Goal: Information Seeking & Learning: Understand process/instructions

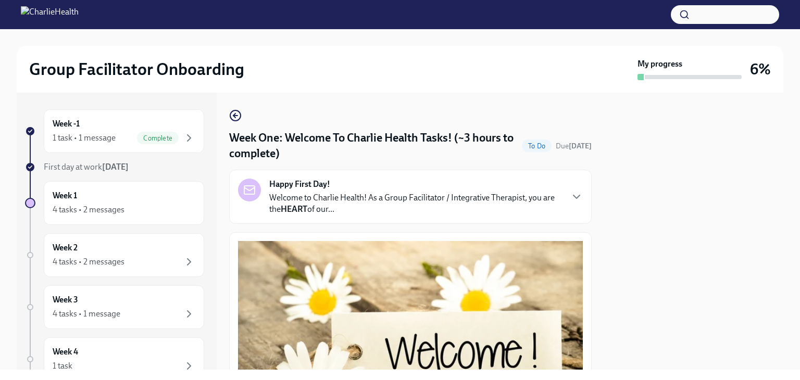
scroll to position [1394, 0]
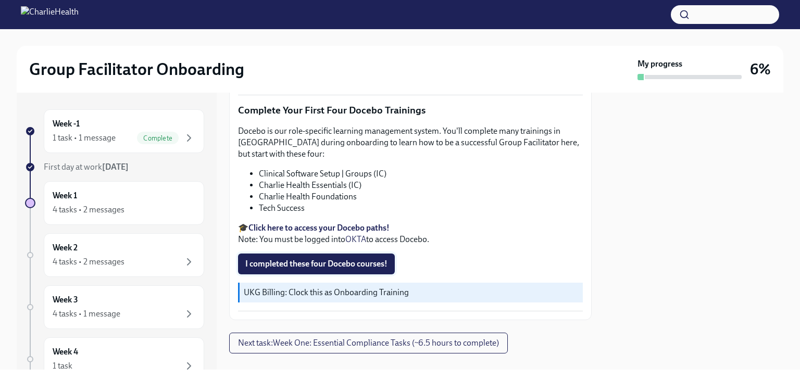
click at [328, 259] on span "I completed these four Docebo courses!" at bounding box center [316, 264] width 142 height 10
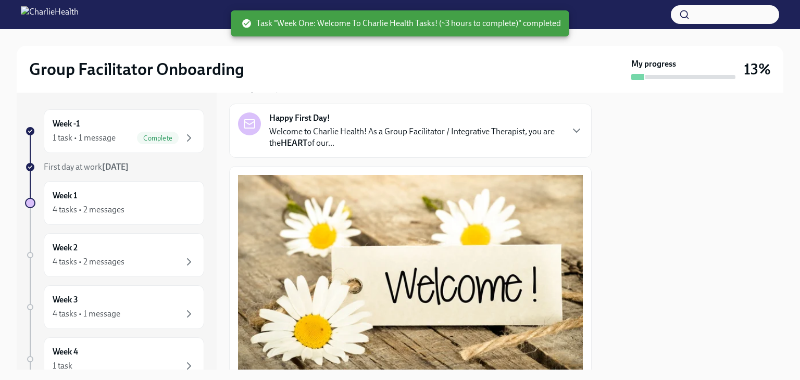
scroll to position [0, 0]
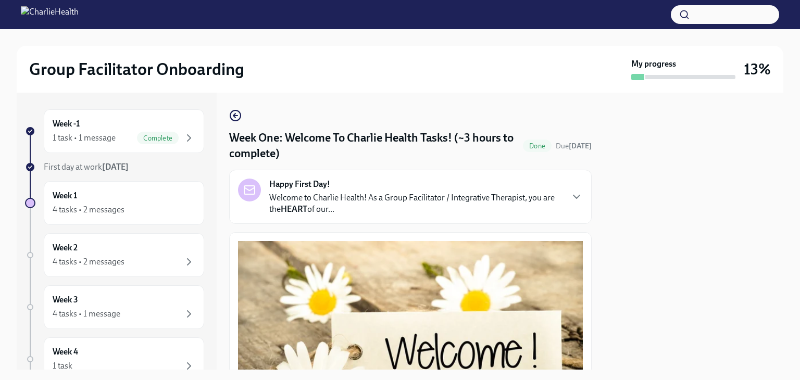
click at [327, 242] on button "Zoom image" at bounding box center [410, 344] width 345 height 207
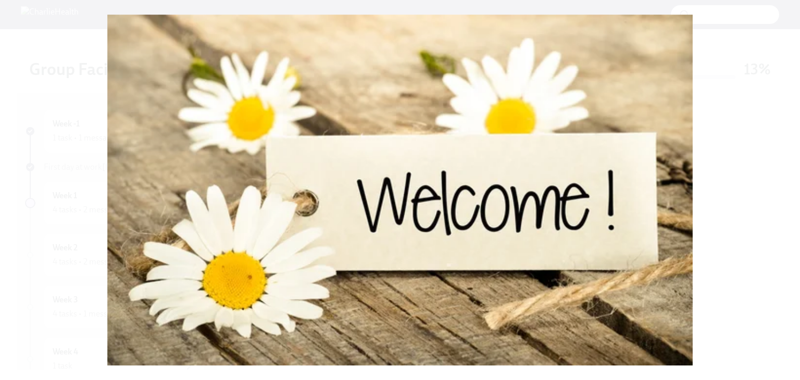
click at [74, 166] on button "Unzoom image" at bounding box center [400, 190] width 800 height 380
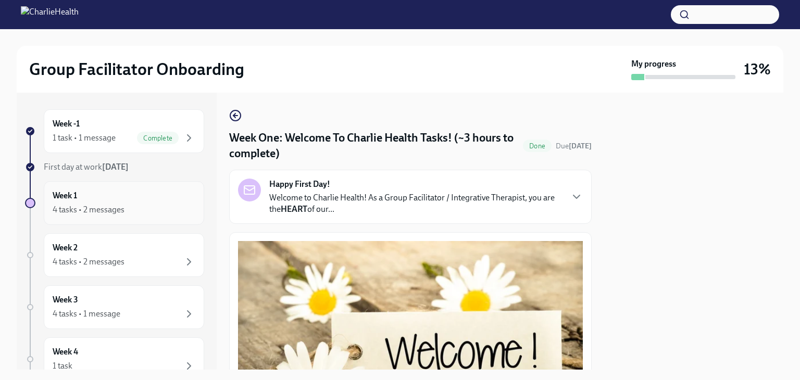
click at [99, 198] on div "Week 1 4 tasks • 2 messages" at bounding box center [124, 203] width 143 height 26
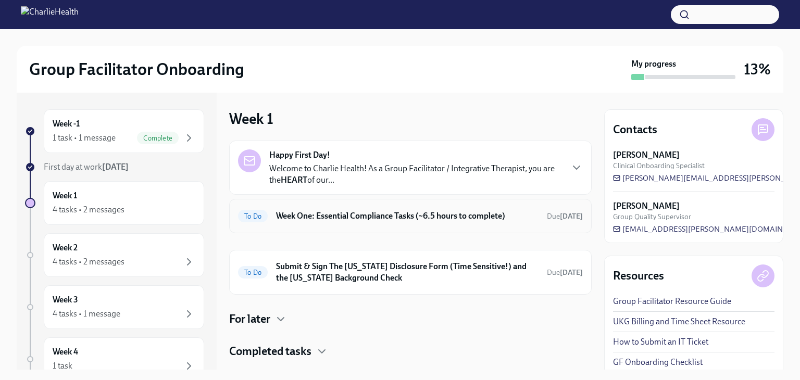
click at [446, 217] on h6 "Week One: Essential Compliance Tasks (~6.5 hours to complete)" at bounding box center [407, 215] width 263 height 11
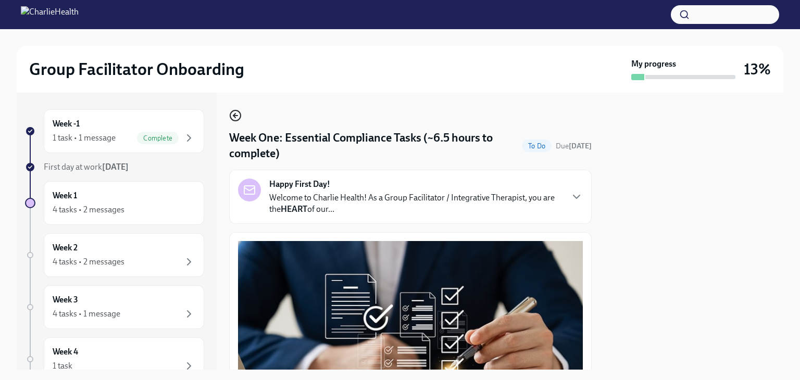
click at [239, 115] on icon "button" at bounding box center [235, 115] width 13 height 13
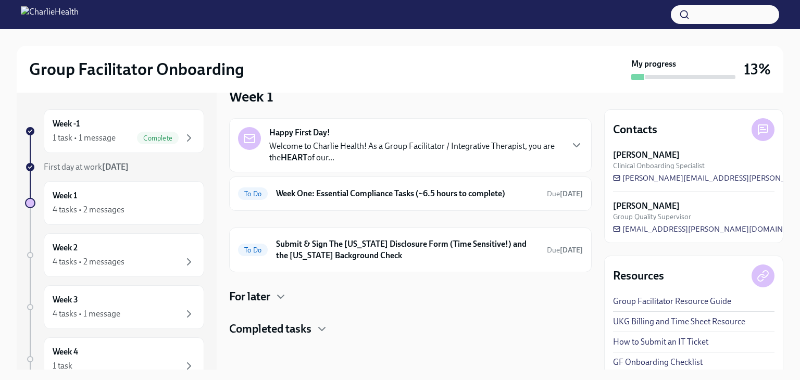
scroll to position [21, 0]
click at [276, 334] on h4 "Completed tasks" at bounding box center [270, 330] width 82 height 16
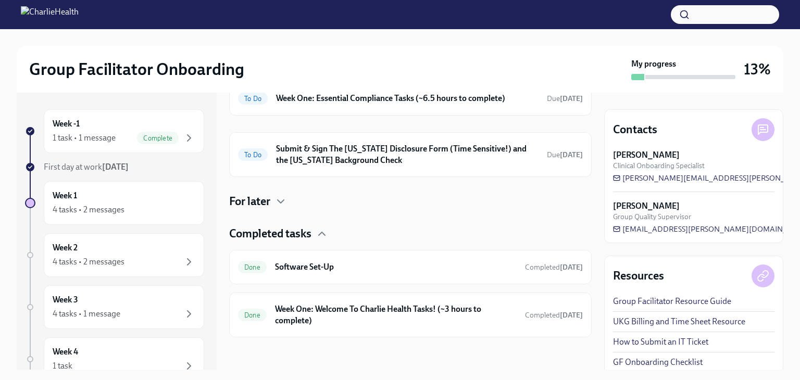
scroll to position [116, 0]
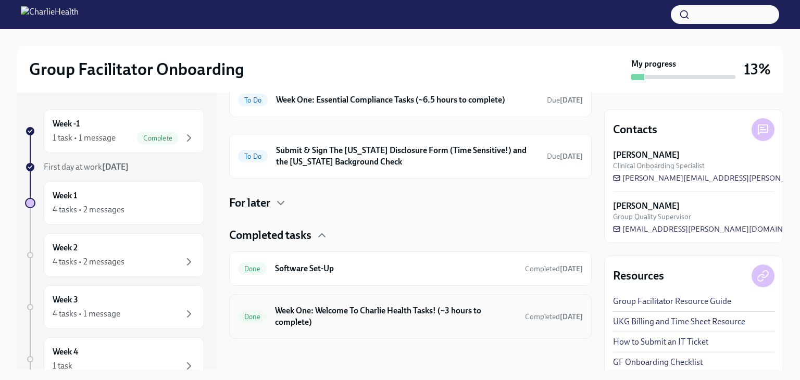
click at [309, 314] on h6 "Week One: Welcome To Charlie Health Tasks! (~3 hours to complete)" at bounding box center [396, 316] width 242 height 23
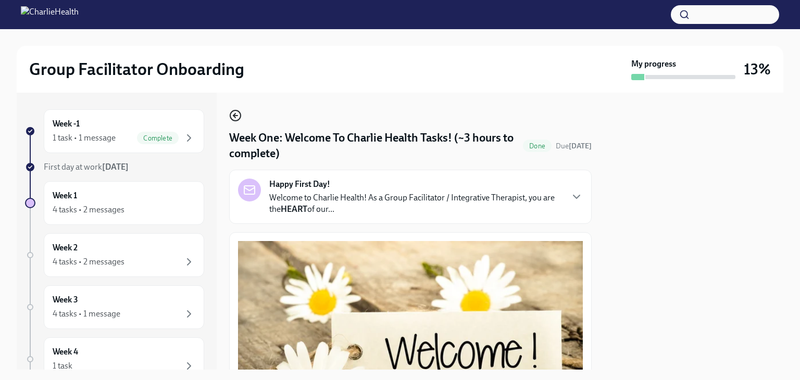
click at [233, 110] on circle "button" at bounding box center [235, 115] width 10 height 10
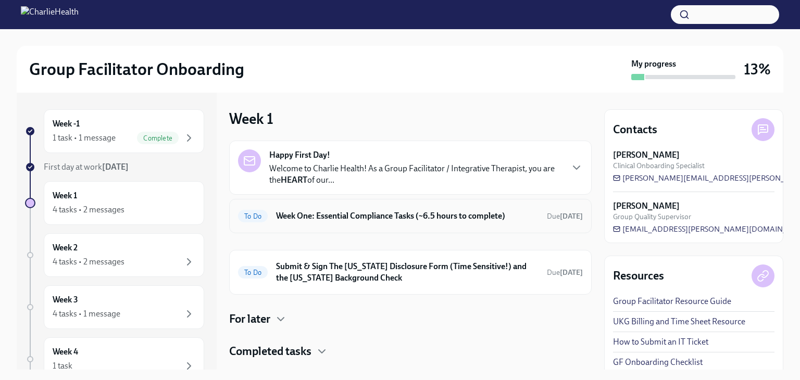
click at [324, 208] on div "To Do Week One: Essential Compliance Tasks (~6.5 hours to complete) Due [DATE]" at bounding box center [410, 216] width 345 height 17
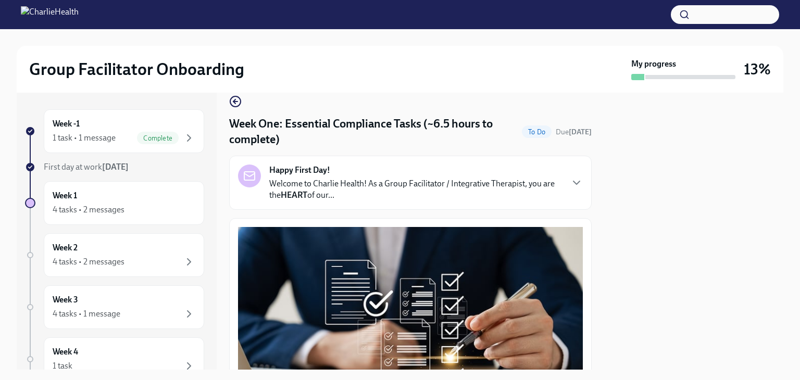
scroll to position [15, 0]
click at [347, 191] on p "Welcome to Charlie Health! As a Group Facilitator / Integrative Therapist, you …" at bounding box center [415, 189] width 293 height 23
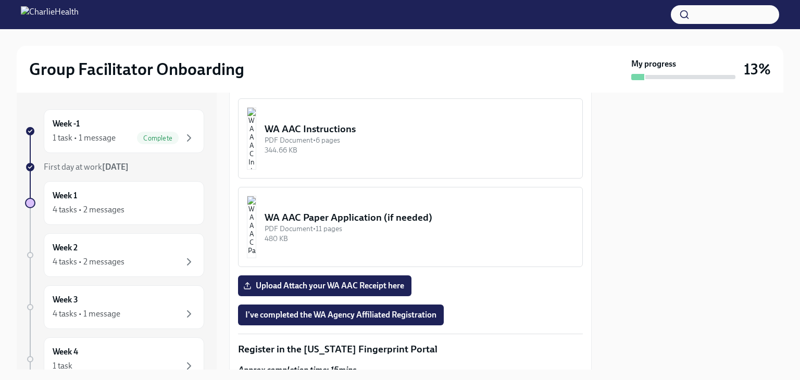
scroll to position [1281, 0]
click at [361, 137] on div "WA AAC Instructions" at bounding box center [419, 130] width 309 height 14
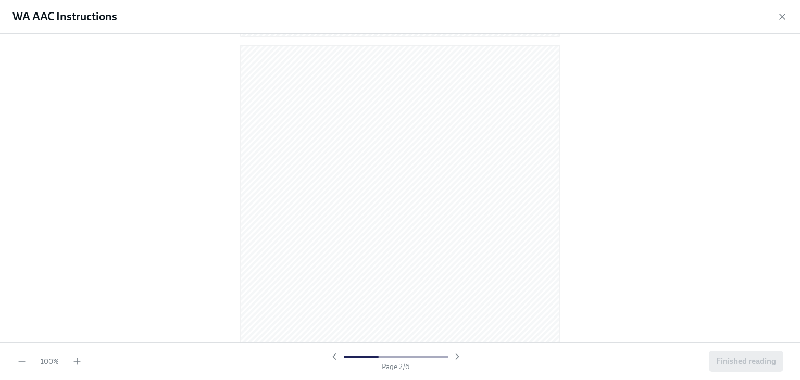
scroll to position [427, 0]
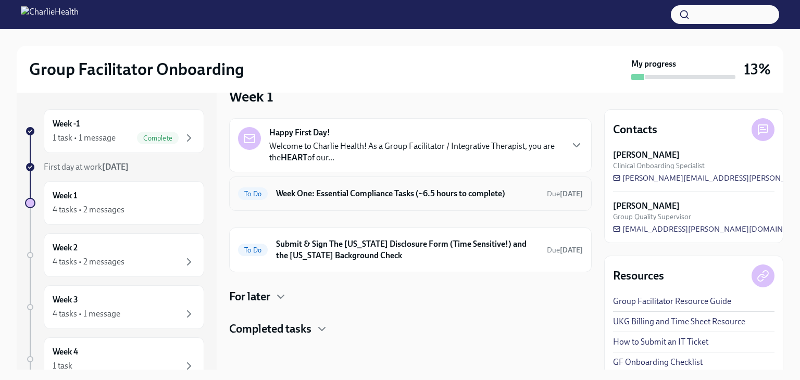
scroll to position [21, 0]
click at [324, 196] on h6 "Week One: Essential Compliance Tasks (~6.5 hours to complete)" at bounding box center [407, 194] width 263 height 11
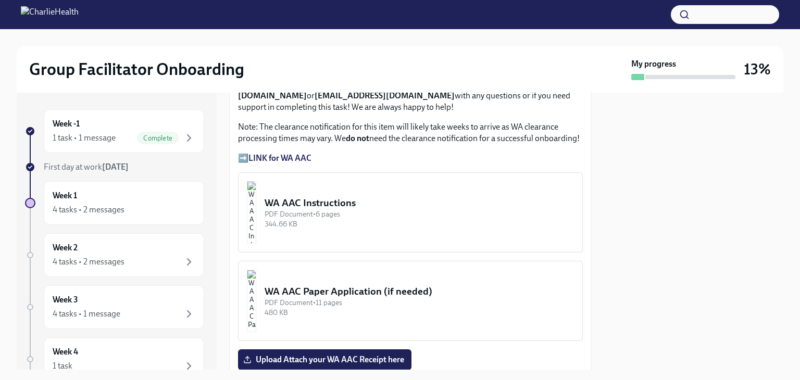
scroll to position [884, 0]
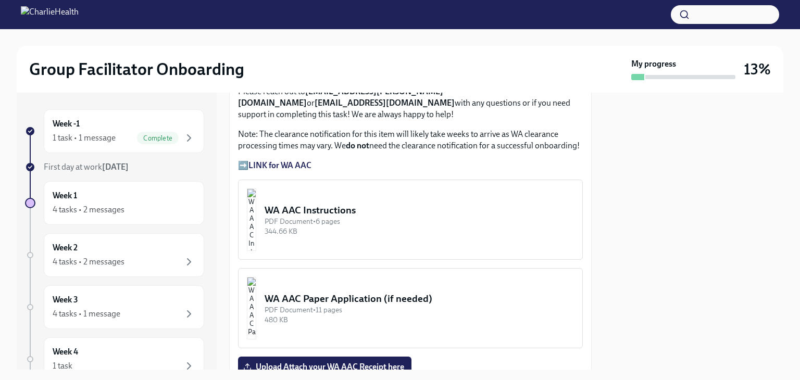
click at [287, 160] on strong "LINK for WA AAC" at bounding box center [280, 165] width 63 height 10
click at [296, 160] on strong "LINK for WA AAC" at bounding box center [280, 165] width 63 height 10
click at [330, 204] on div "WA AAC Instructions" at bounding box center [419, 211] width 309 height 14
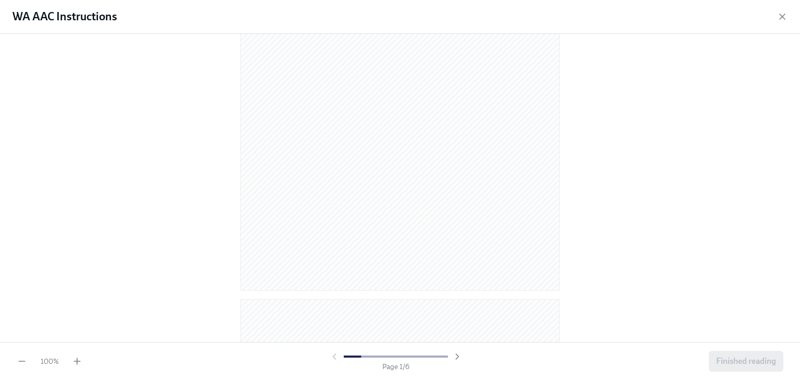
scroll to position [182, 0]
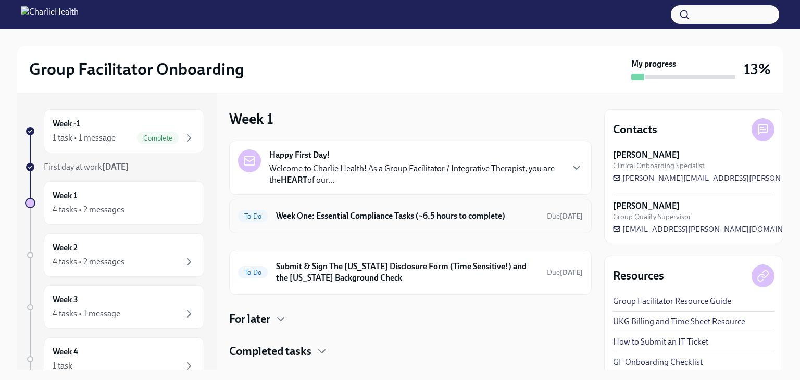
click at [313, 215] on h6 "Week One: Essential Compliance Tasks (~6.5 hours to complete)" at bounding box center [407, 215] width 263 height 11
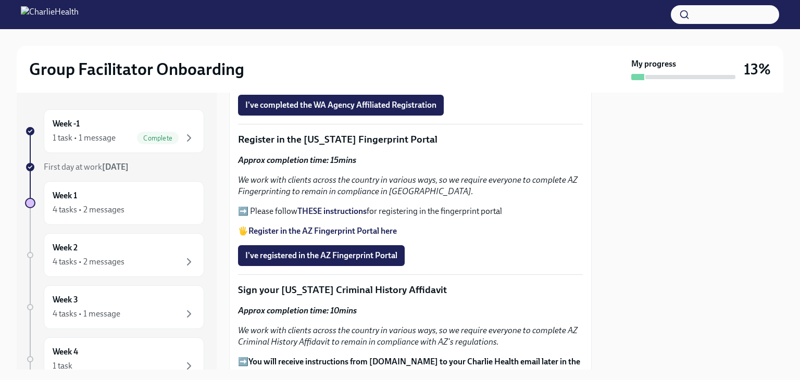
scroll to position [1173, 0]
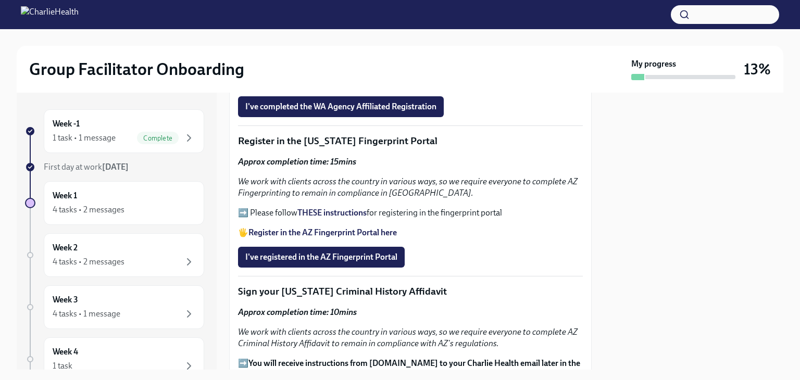
click at [324, 228] on strong "Register in the AZ Fingerprint Portal here" at bounding box center [323, 233] width 148 height 10
click at [332, 208] on strong "THESE instructions" at bounding box center [331, 213] width 69 height 10
click at [356, 247] on button "I've registered in the AZ Fingerprint Portal" at bounding box center [321, 257] width 167 height 21
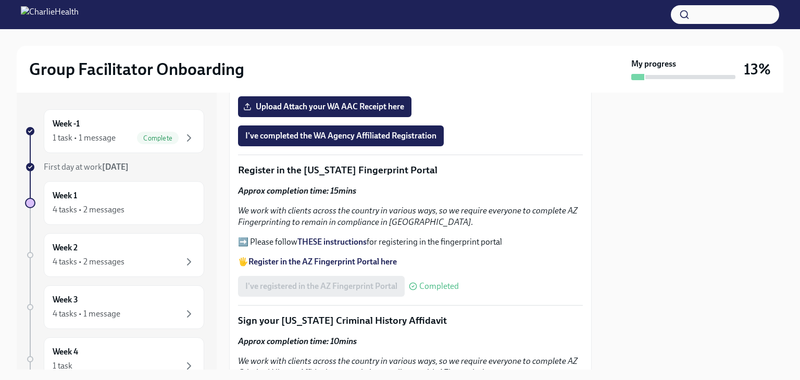
scroll to position [1105, 0]
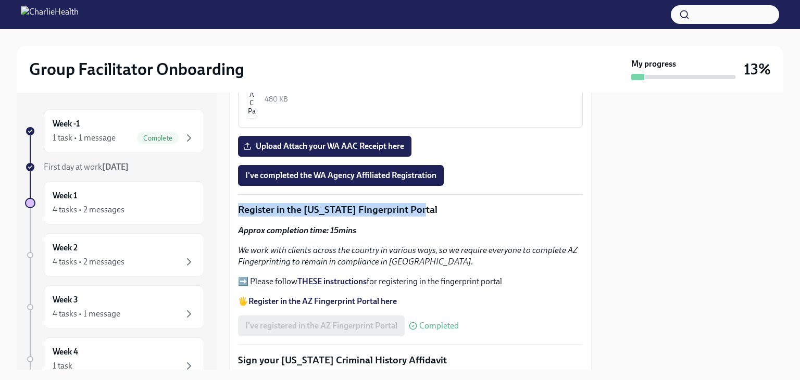
drag, startPoint x: 420, startPoint y: 183, endPoint x: 236, endPoint y: 181, distance: 184.4
click at [236, 181] on div "Welcome to your essential compliance tasks list! Offering virtual mental health…" at bounding box center [410, 171] width 363 height 2087
copy p "Register in the [US_STATE] Fingerprint Portal"
